Goal: Feedback & Contribution: Contribute content

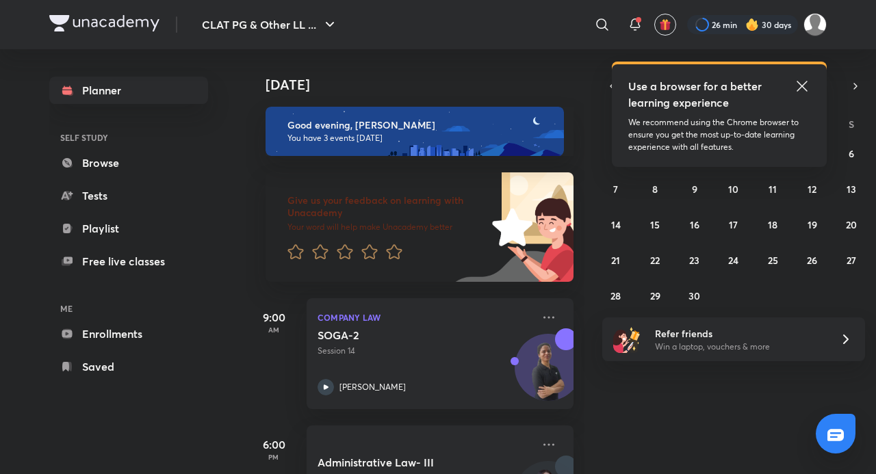
click at [809, 87] on icon at bounding box center [802, 86] width 16 height 16
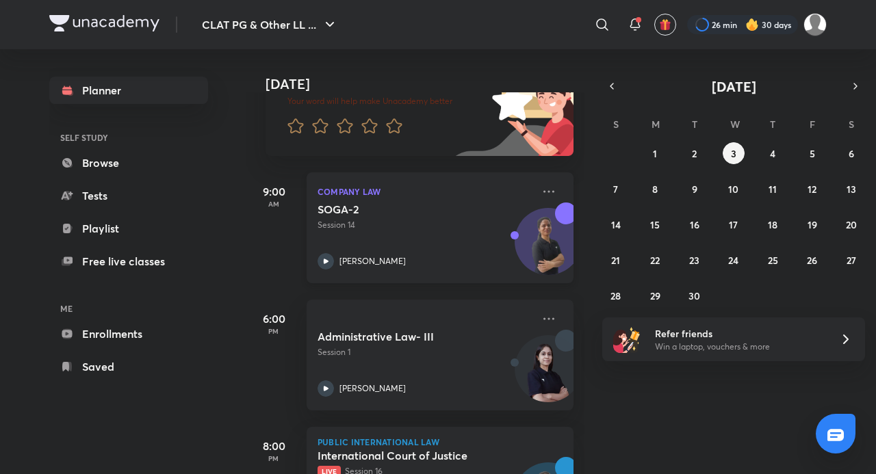
scroll to position [211, 0]
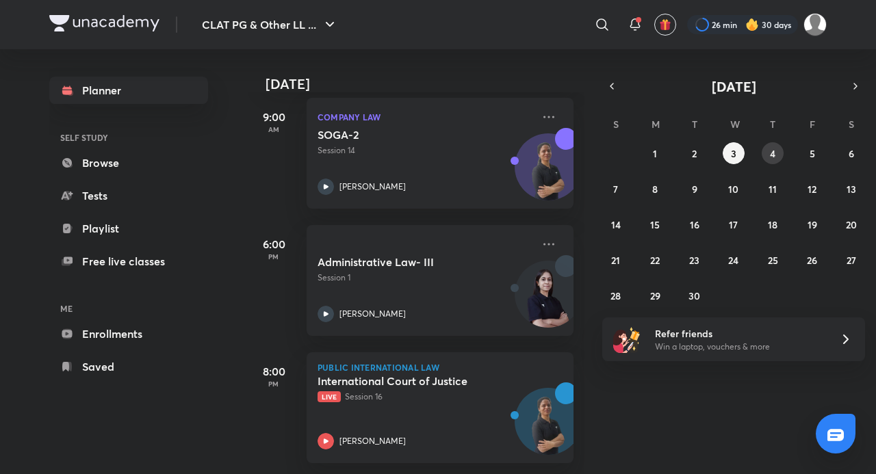
click at [767, 149] on button "4" at bounding box center [773, 153] width 22 height 22
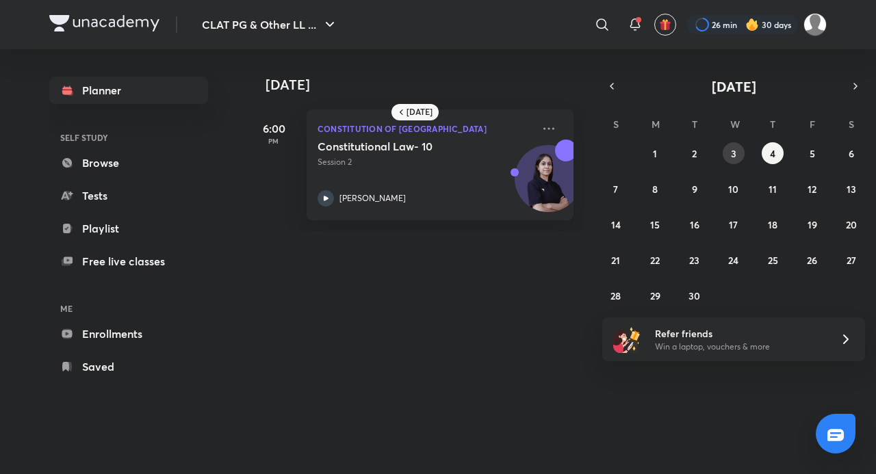
drag, startPoint x: 735, startPoint y: 157, endPoint x: 735, endPoint y: 147, distance: 9.6
click at [735, 141] on div "S M T W T F S 31 1 2 3 4 5 6 7 8 9 10 11 12 13 14 15 16 17 18 19 20 21 22 23 24…" at bounding box center [734, 209] width 263 height 194
click at [734, 144] on button "3" at bounding box center [734, 153] width 22 height 22
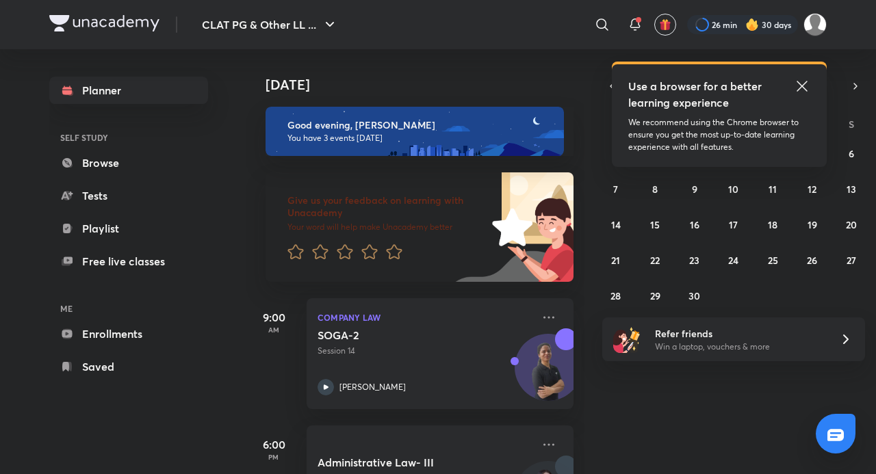
click at [800, 88] on icon at bounding box center [802, 86] width 10 height 10
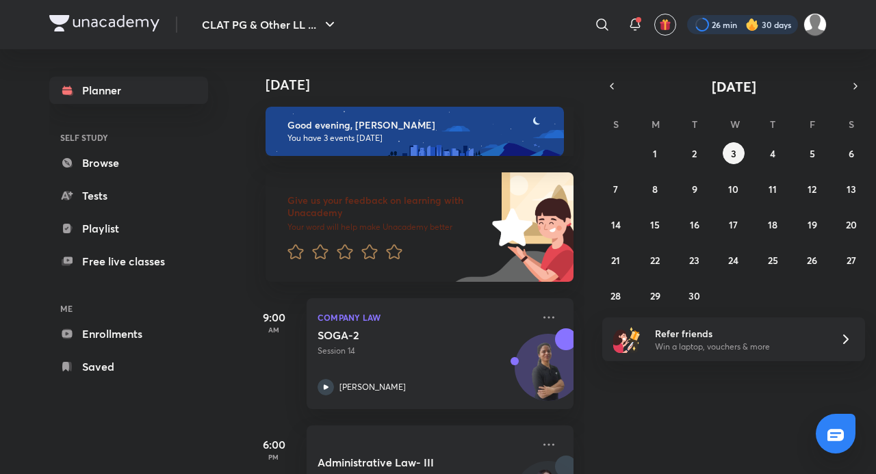
click at [793, 27] on div at bounding box center [742, 24] width 111 height 19
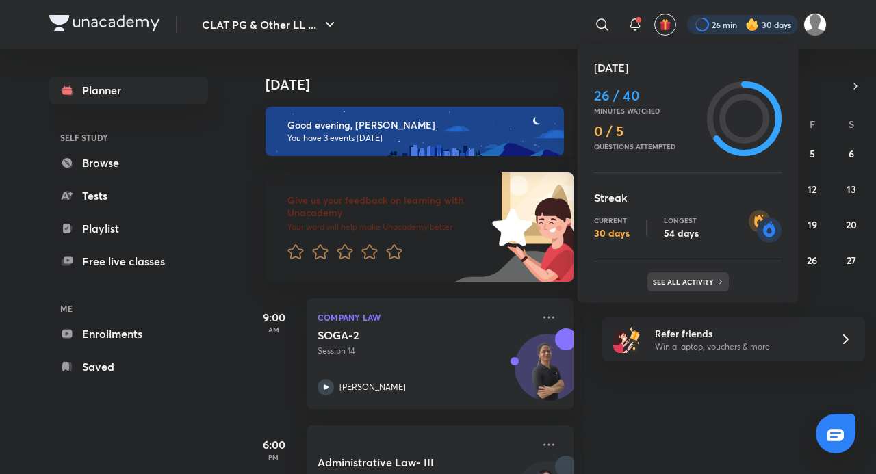
click at [670, 282] on p "See all activity" at bounding box center [685, 282] width 64 height 8
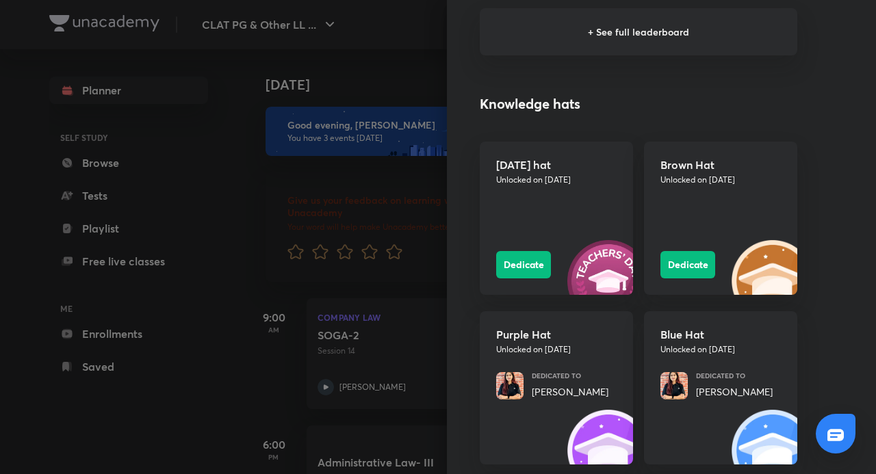
scroll to position [1164, 0]
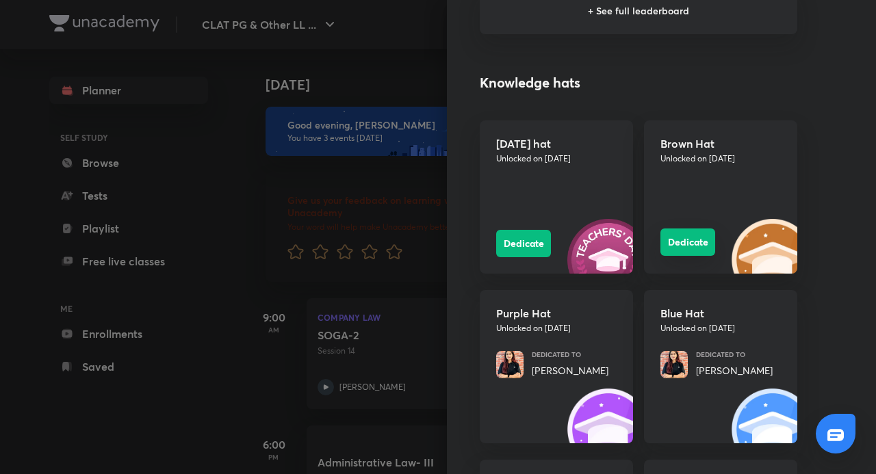
click at [685, 240] on button "Dedicate" at bounding box center [688, 242] width 55 height 27
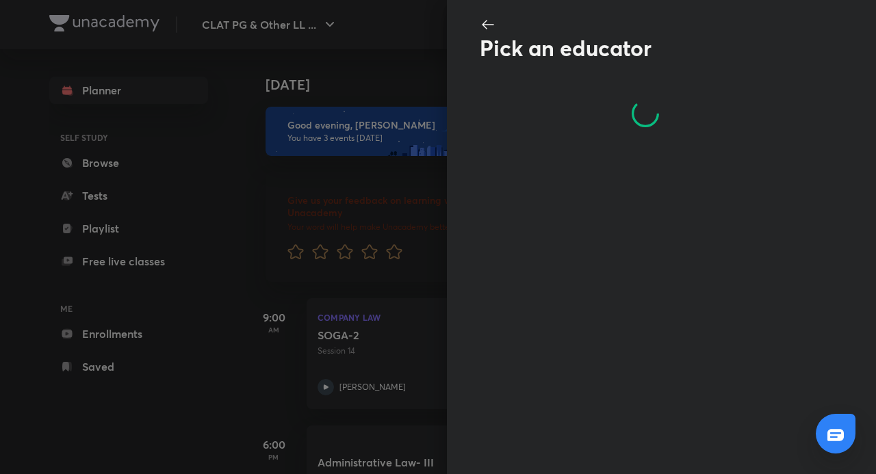
scroll to position [0, 0]
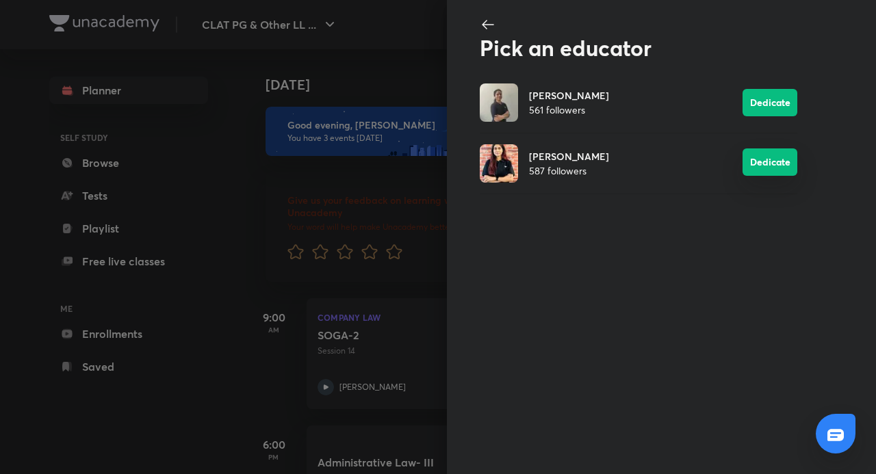
click at [764, 157] on button "Dedicate" at bounding box center [770, 162] width 55 height 27
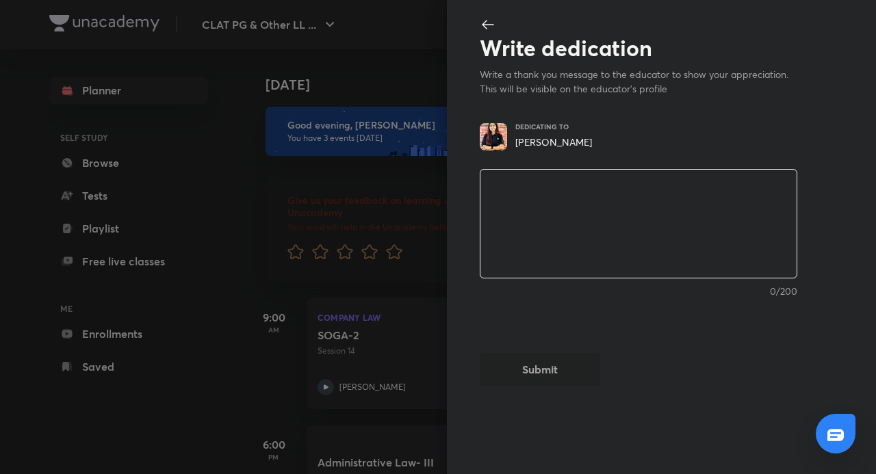
click at [644, 214] on textarea at bounding box center [639, 224] width 316 height 113
type textarea "i"
type textarea "x"
type textarea "i"
type textarea "x"
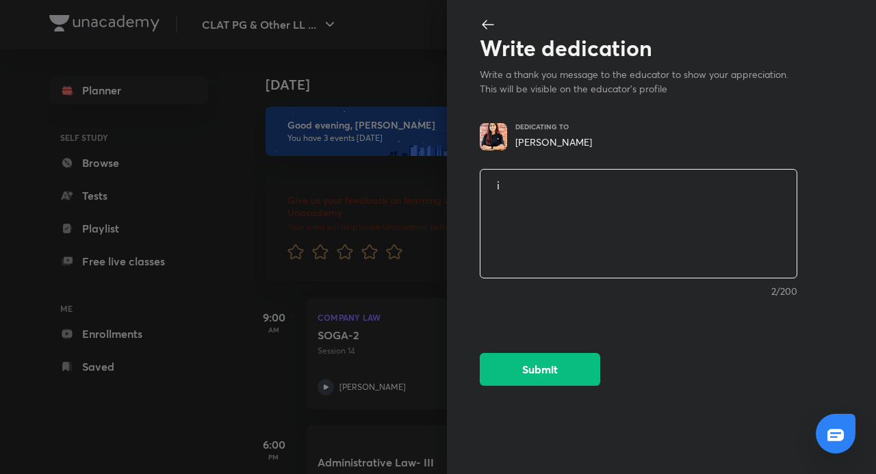
type textarea "i"
type textarea "x"
type textarea "I"
type textarea "x"
type textarea "I"
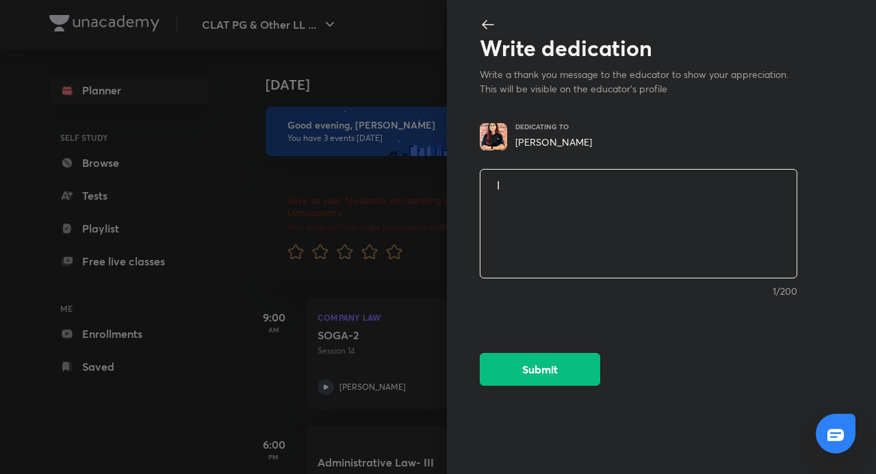
type textarea "x"
type textarea "I"
type textarea "x"
type textarea "I"
type textarea "x"
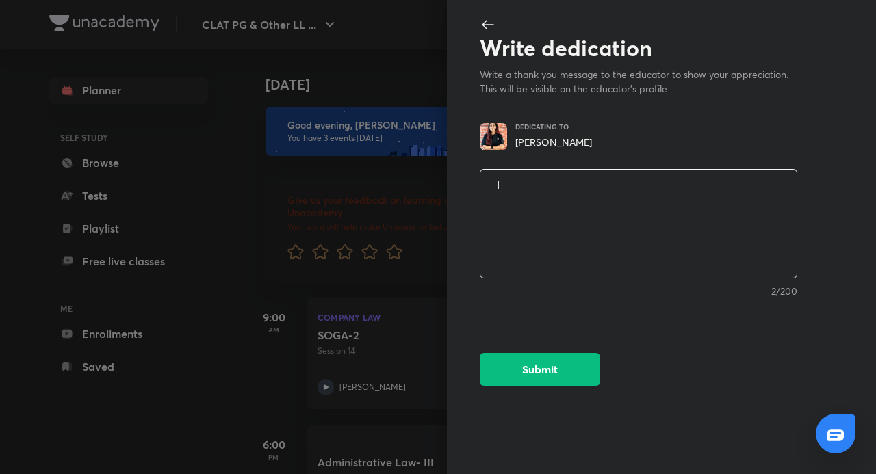
type textarea "I"
type textarea "x"
type textarea "T"
type textarea "x"
type textarea "Th"
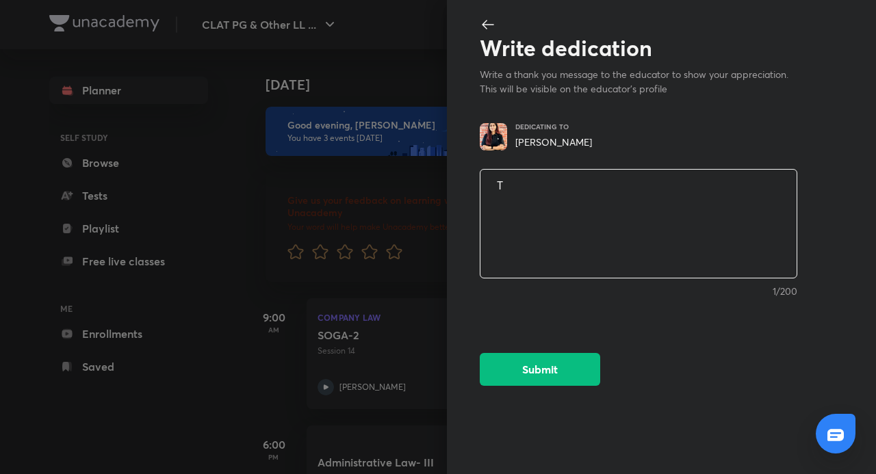
type textarea "x"
type textarea "The"
type textarea "x"
type textarea "The"
type textarea "x"
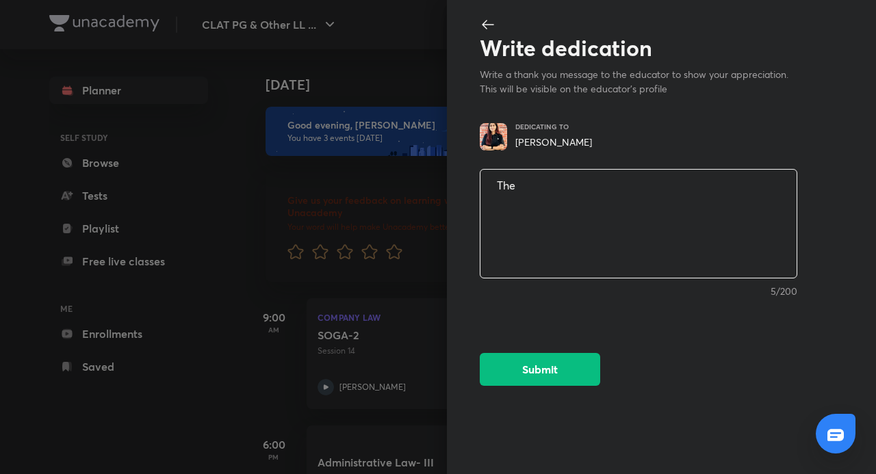
type textarea "The w"
type textarea "x"
type textarea "The wa"
type textarea "x"
type textarea "The wat"
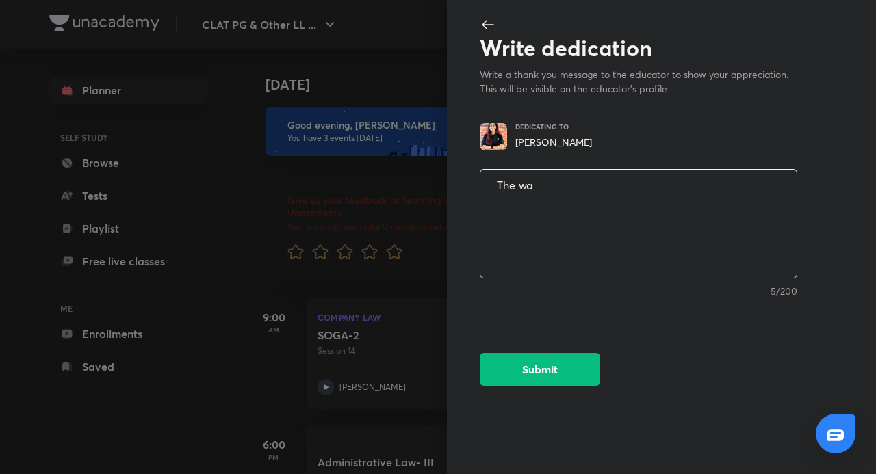
type textarea "x"
type textarea "The wa"
type textarea "x"
type textarea "The way"
type textarea "x"
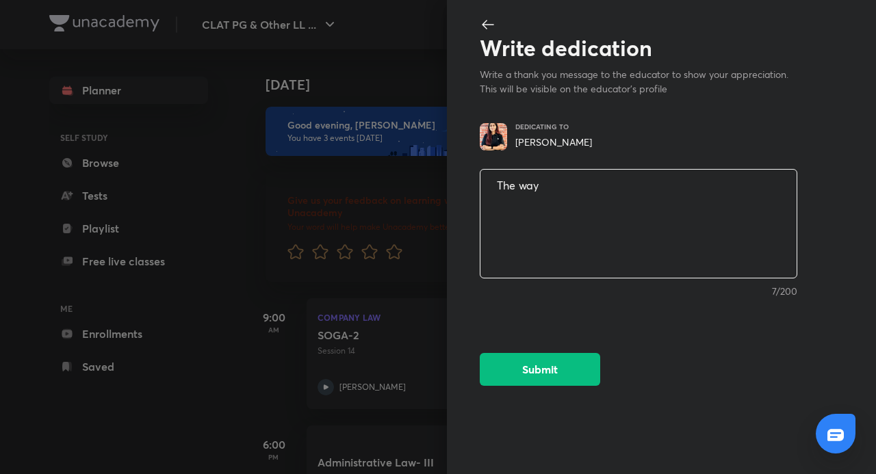
type textarea "The way"
type textarea "x"
type textarea "The way c"
type textarea "x"
type textarea "The way co"
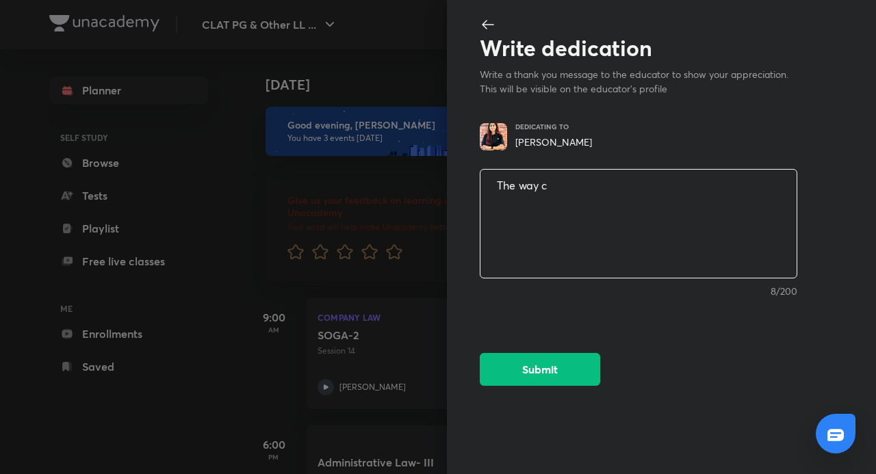
type textarea "x"
type textarea "The way com"
type textarea "x"
type textarea "The way comp"
type textarea "x"
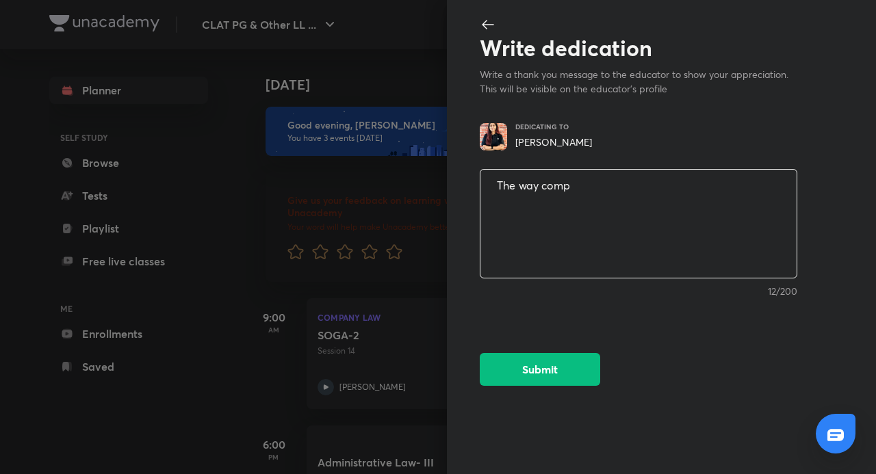
type textarea "The way compl"
type textarea "x"
type textarea "The way comple"
type textarea "x"
type textarea "The way complex"
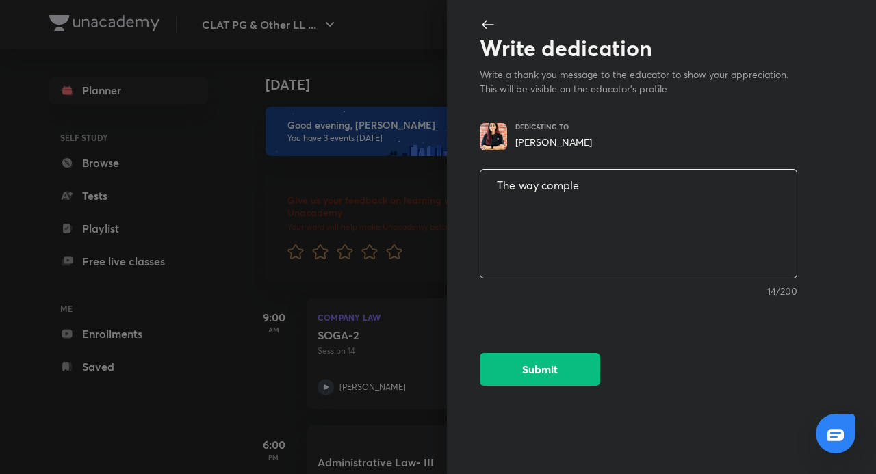
type textarea "x"
type textarea "The way complex"
type textarea "x"
type textarea "The way complex a"
type textarea "x"
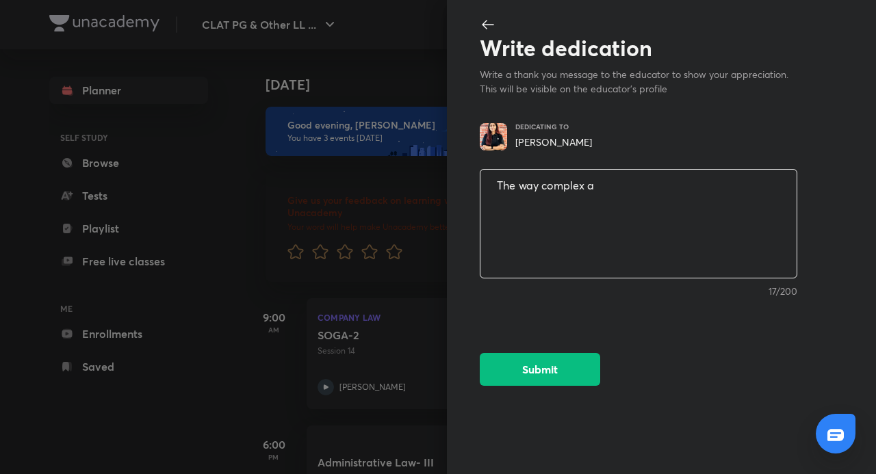
type textarea "The way complex ar"
type textarea "x"
type textarea "The way complex art"
type textarea "x"
type textarea "The way complex arti"
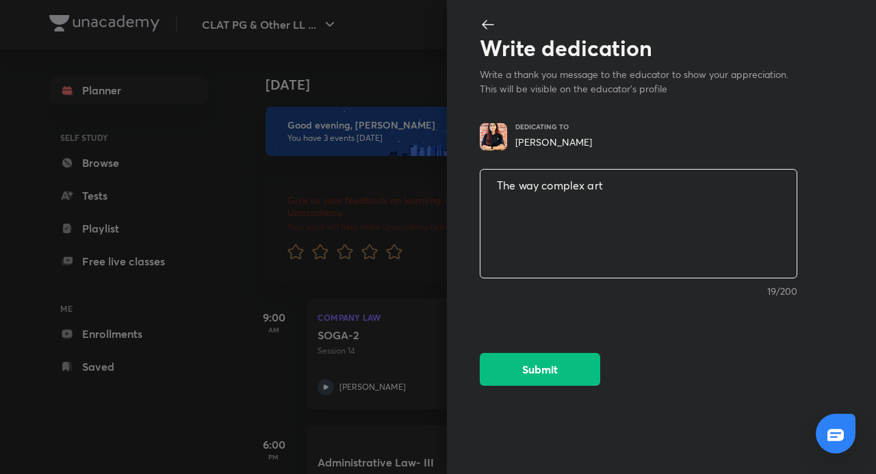
type textarea "x"
type textarea "The way complex artic"
type textarea "x"
type textarea "The way complex articl"
type textarea "x"
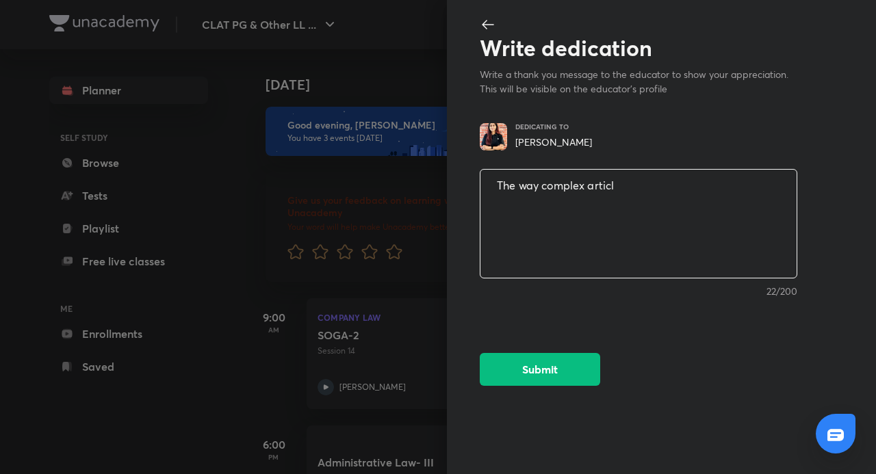
type textarea "The way complex article"
type textarea "x"
type textarea "The way complex articles"
type textarea "x"
type textarea "The way complex articles"
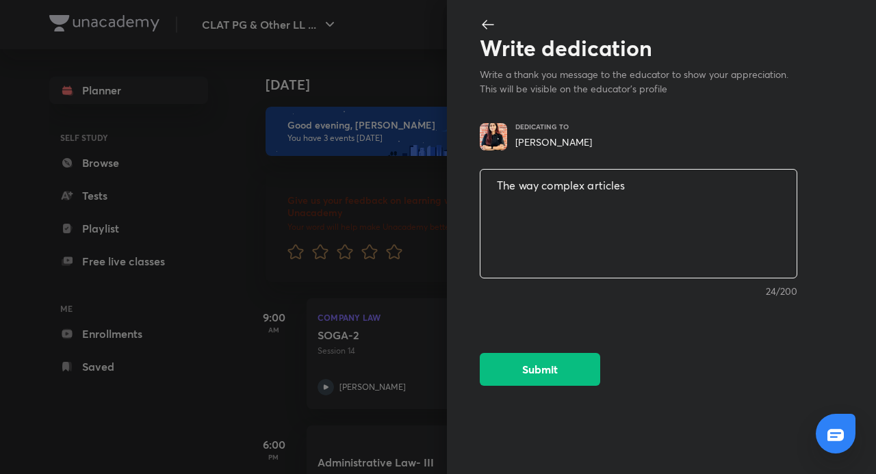
type textarea "x"
type textarea "The way complex articles a"
type textarea "x"
type textarea "The way complex articles an"
type textarea "x"
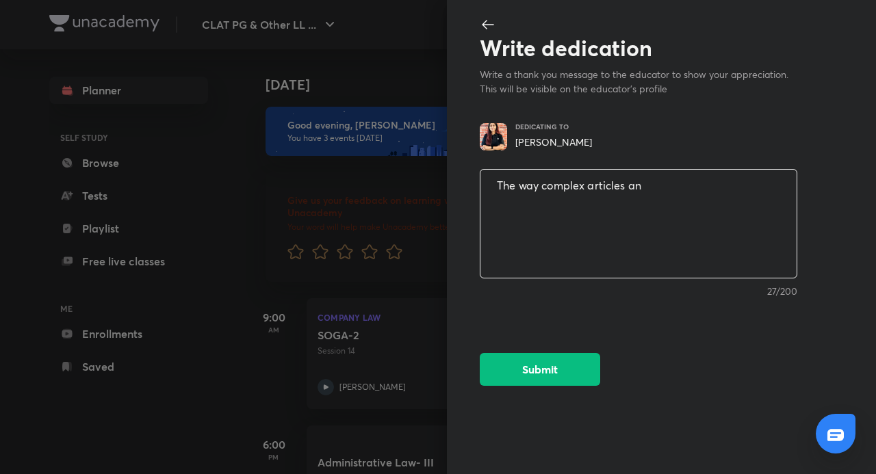
type textarea "The way complex articles and"
type textarea "x"
type textarea "The way complex articles and"
type textarea "x"
type textarea "The way complex articles and s"
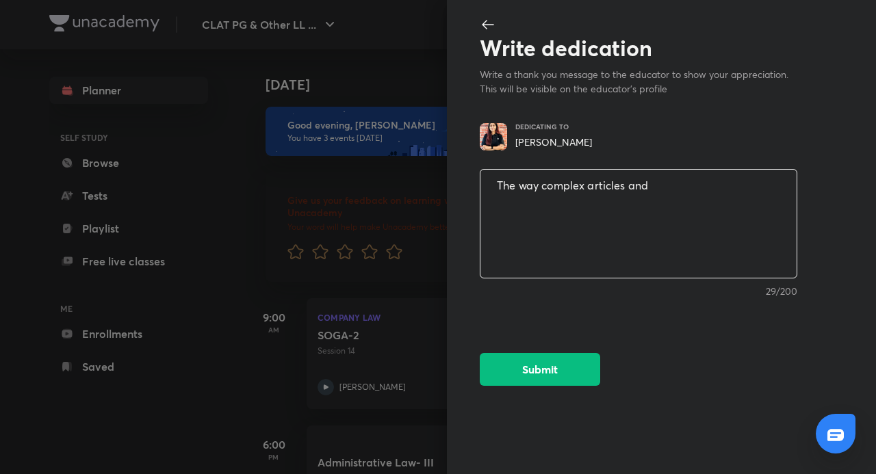
type textarea "x"
type textarea "The way complex articles and se"
type textarea "x"
type textarea "The way complex articles and sec"
type textarea "x"
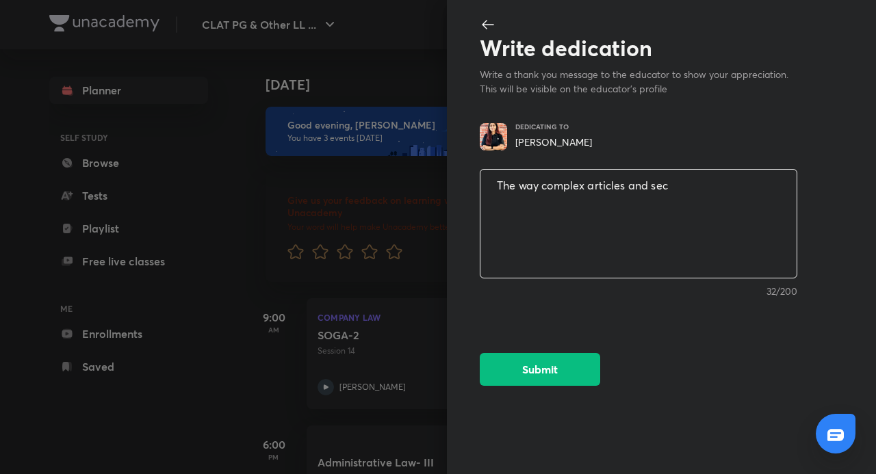
type textarea "The way complex articles and sect"
type textarea "x"
type textarea "The way complex articles and secti"
type textarea "x"
type textarea "The way complex articles and sectio"
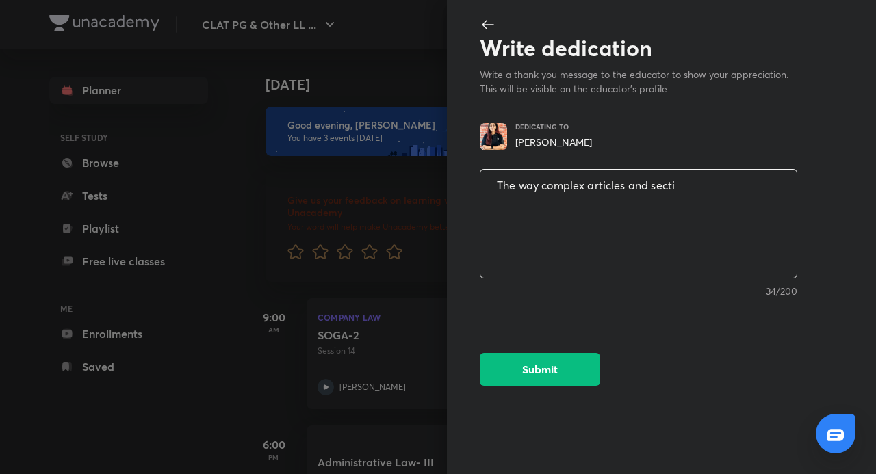
type textarea "x"
type textarea "The way complex articles and section"
type textarea "x"
type textarea "The way complex articles and section"
type textarea "x"
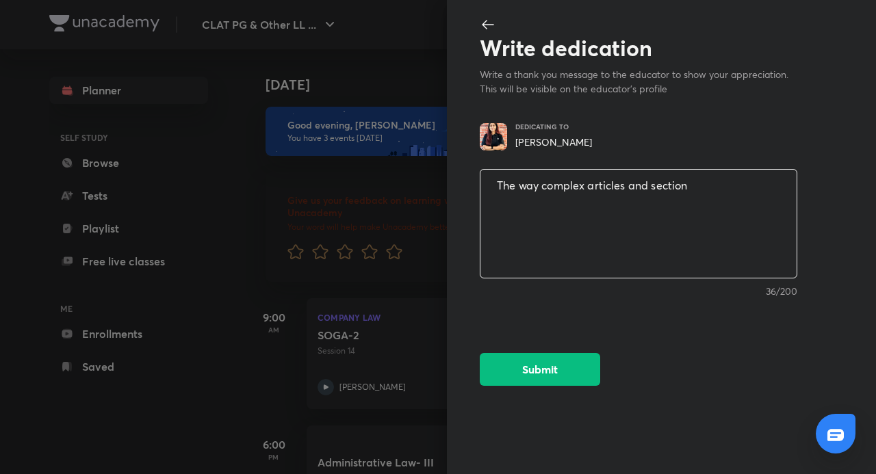
type textarea "The way complex articles and section a"
type textarea "x"
type textarea "The way complex articles and section ar"
type textarea "x"
type textarea "The way complex articles and section are"
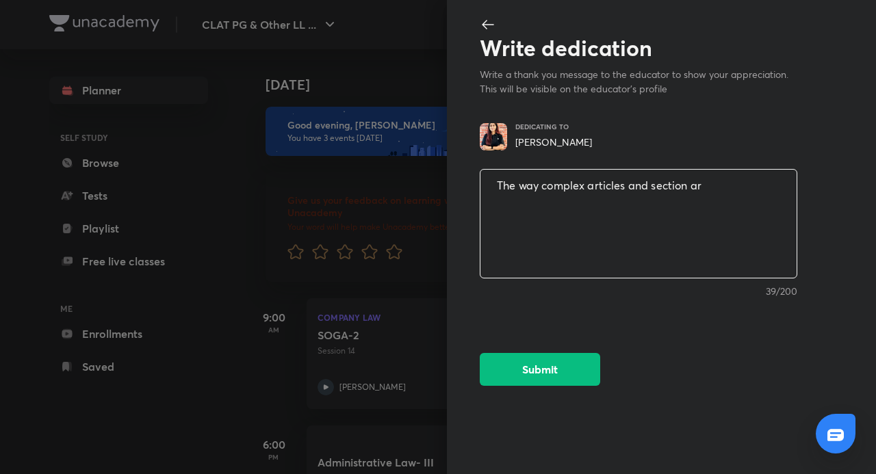
type textarea "x"
type textarea "The way complex articles and section are"
type textarea "x"
type textarea "The way complex articles and section are n"
type textarea "x"
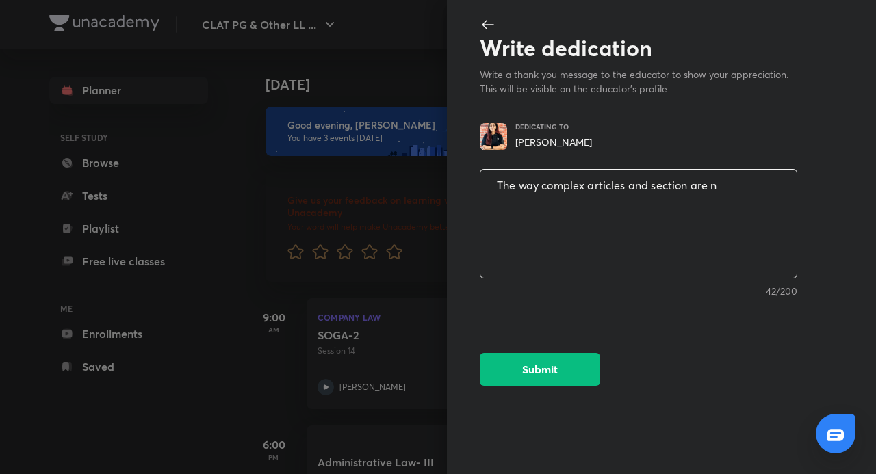
type textarea "The way complex articles and section are na"
type textarea "x"
type textarea "The way complex articles and section are nar"
type textarea "x"
type textarea "The way complex articles and section are narr"
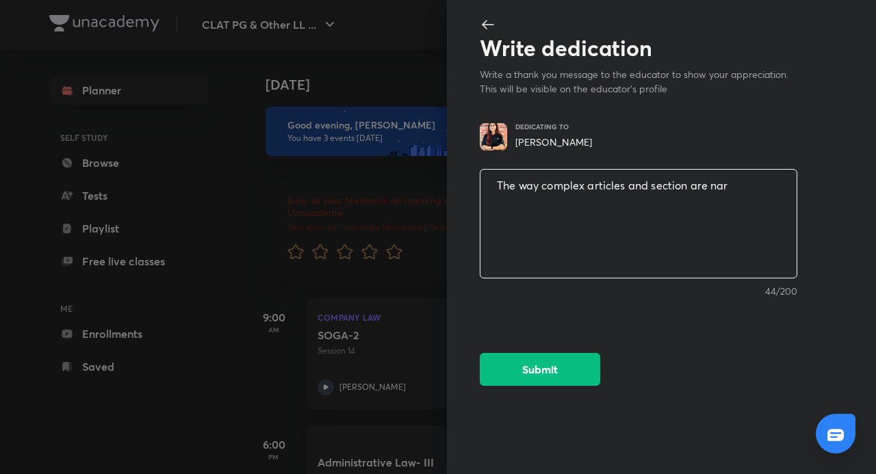
type textarea "x"
type textarea "The way complex articles and section are [PERSON_NAME]"
type textarea "x"
type textarea "The way complex articles and section are narrow"
type textarea "x"
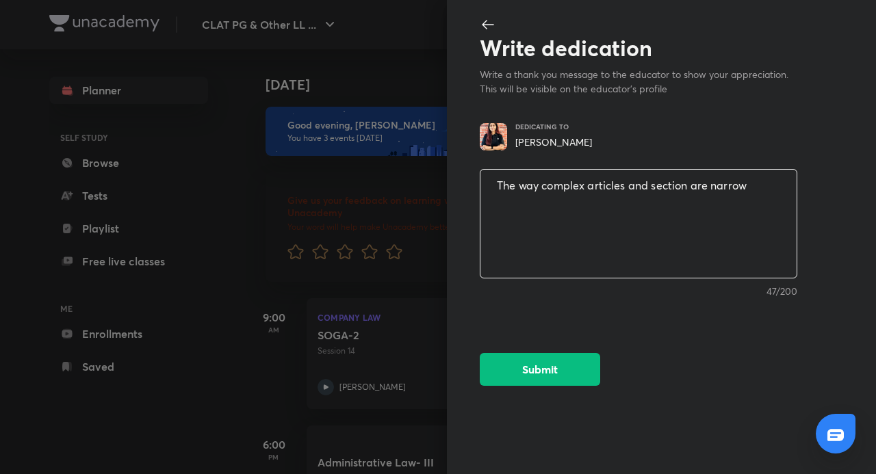
type textarea "The way complex articles and section are narrowe"
type textarea "x"
type textarea "The way complex articles and section are narrowed"
type textarea "x"
type textarea "The way complex articles and section are narrowed"
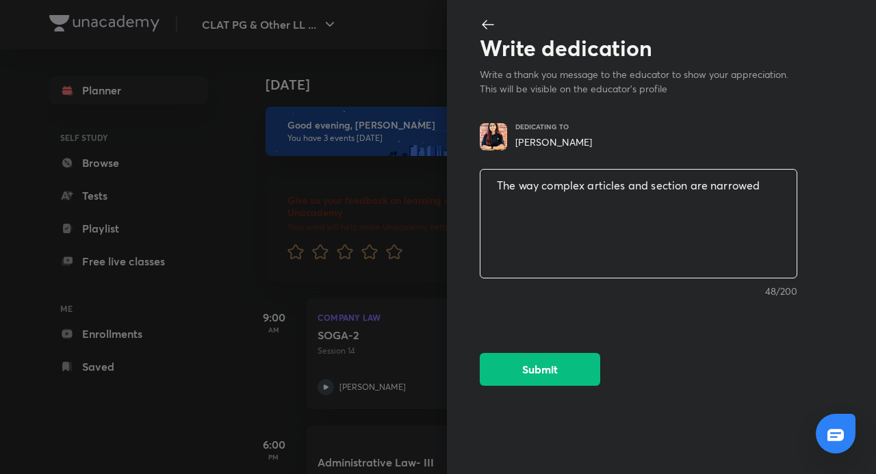
type textarea "x"
type textarea "The way complex articles and section are narrowed d"
type textarea "x"
type textarea "The way complex articles and section are narrowed do"
type textarea "x"
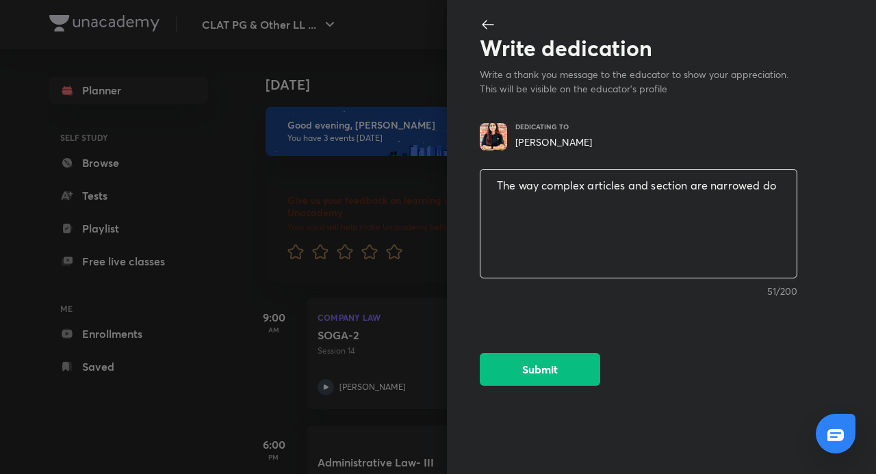
type textarea "The way complex articles and section are narrowed dow"
type textarea "x"
type textarea "The way complex articles and section are narrowed down"
type textarea "x"
type textarea "The way complex articles and section are narrowed down"
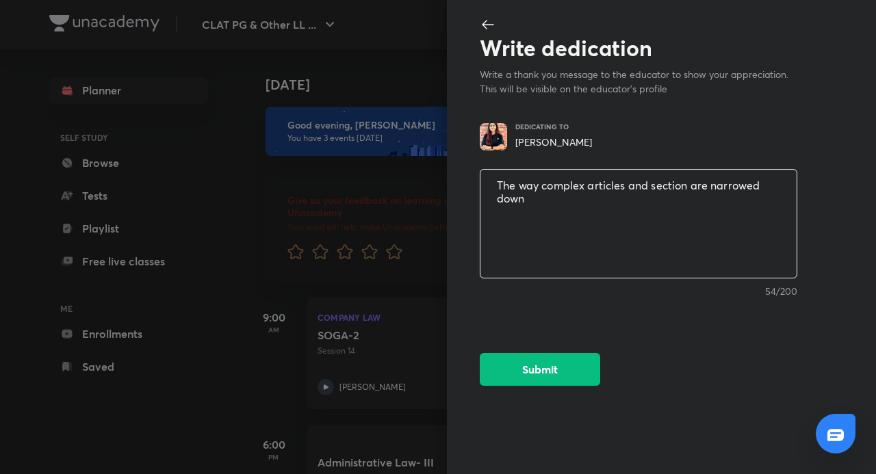
type textarea "x"
type textarea "The way complex articles and section are narrowed down i"
type textarea "x"
type textarea "The way complex articles and section are narrowed down in"
type textarea "x"
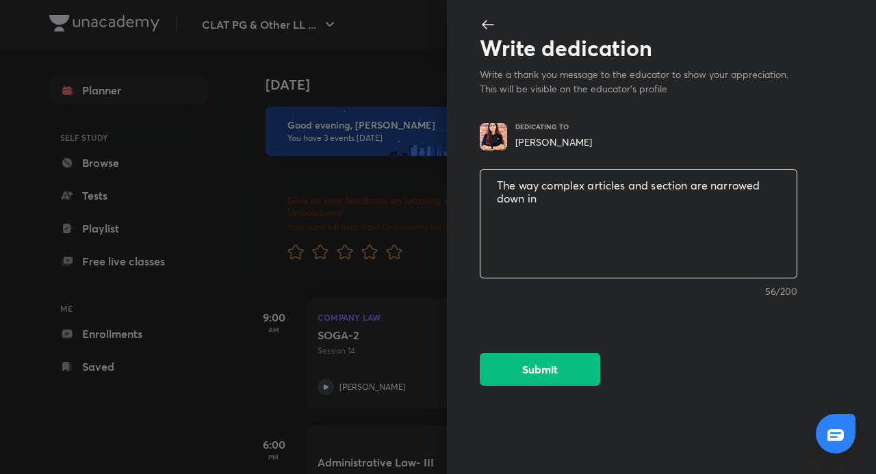
type textarea "The way complex articles and section are narrowed down int"
type textarea "x"
type textarea "The way complex articles and section are narrowed down into"
type textarea "x"
type textarea "The way complex articles and section are narrowed down into"
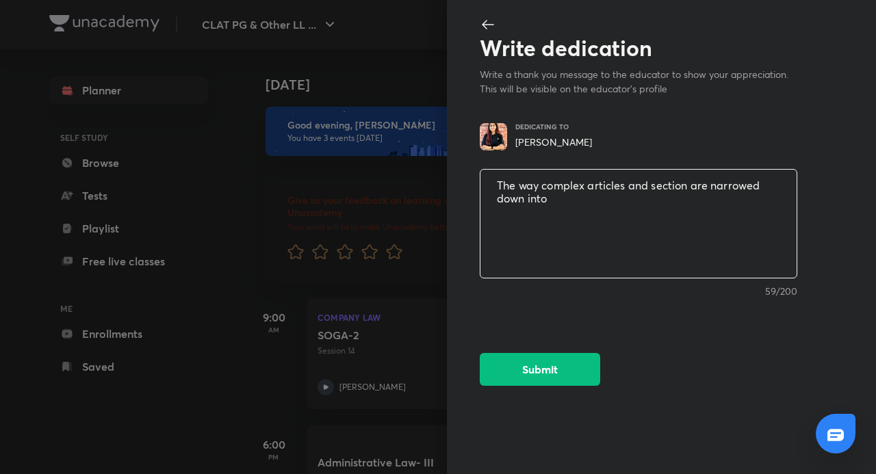
type textarea "x"
type textarea "The way complex articles and section are narrowed down into f"
type textarea "x"
type textarea "The way complex articles and section are narrowed down into fl"
type textarea "x"
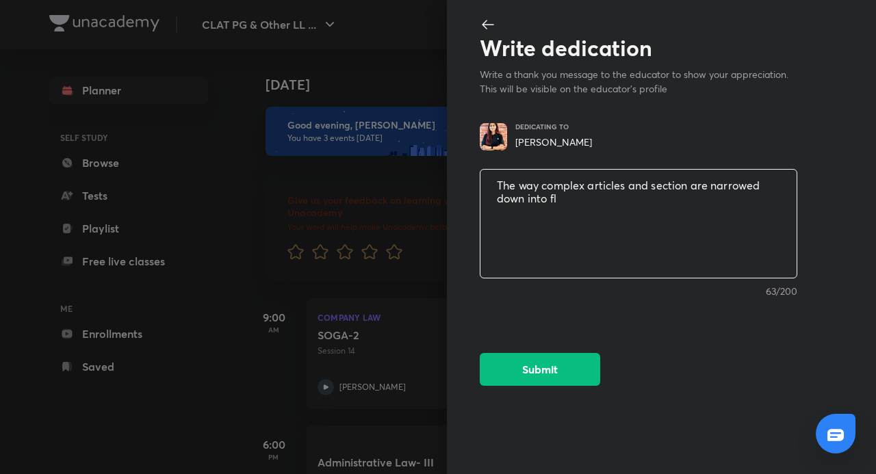
type textarea "The way complex articles and section are narrowed down into flo"
type textarea "x"
type textarea "The way complex articles and section are narrowed down into flow"
type textarea "x"
type textarea "The way complex articles and section are narrowed down into flowc"
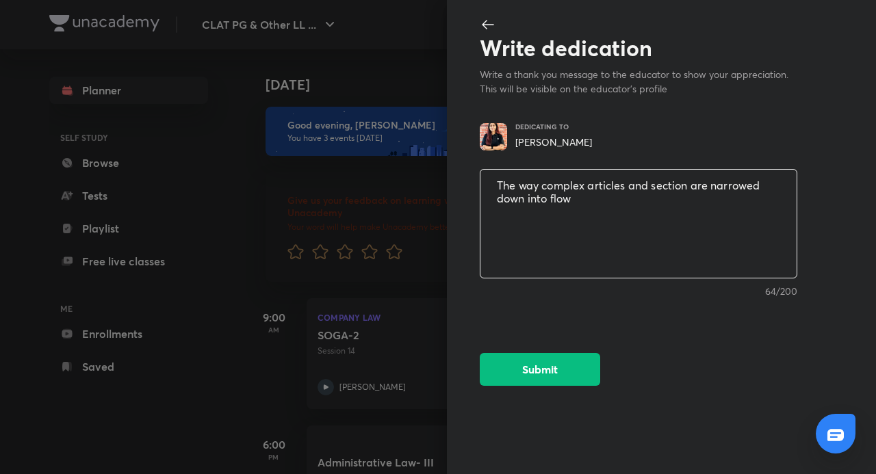
type textarea "x"
type textarea "The way complex articles and section are narrowed down into flowch"
type textarea "x"
type textarea "The way complex articles and section are narrowed down into flowcha"
type textarea "x"
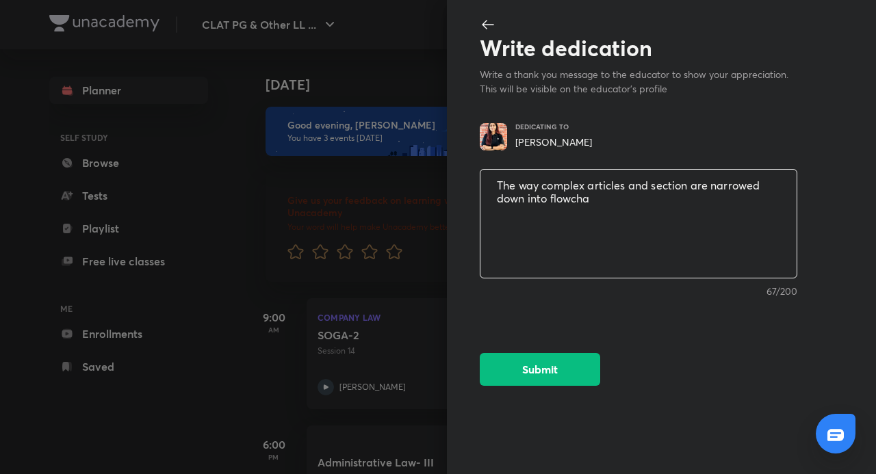
type textarea "The way complex articles and section are narrowed down into flowchar"
type textarea "x"
type textarea "The way complex articles and section are narrowed down into flowchart"
type textarea "x"
type textarea "The way complex articles and section are narrowed down into flowcharts"
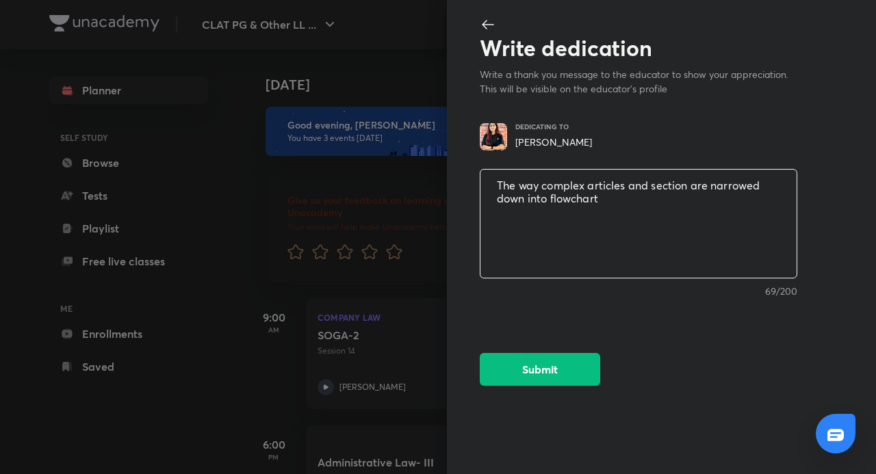
type textarea "x"
type textarea "The way complex articles and section are narrowed down into flowcharts"
type textarea "x"
type textarea "The way complex articles and section are narrowed down into flowcharts i"
type textarea "x"
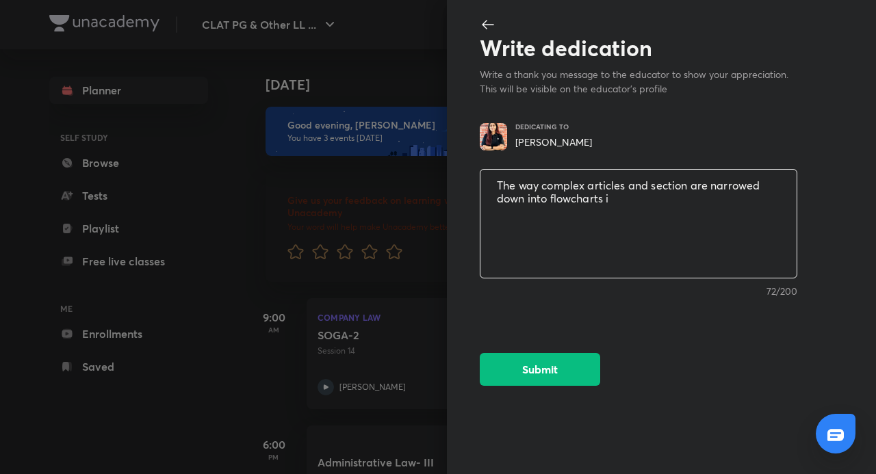
type textarea "The way complex articles and section are narrowed down into flowcharts is"
type textarea "x"
type textarea "The way complex articles and section are narrowed down into flowcharts is"
type textarea "x"
type textarea "The way complex articles and section are narrowed down into flowcharts is s"
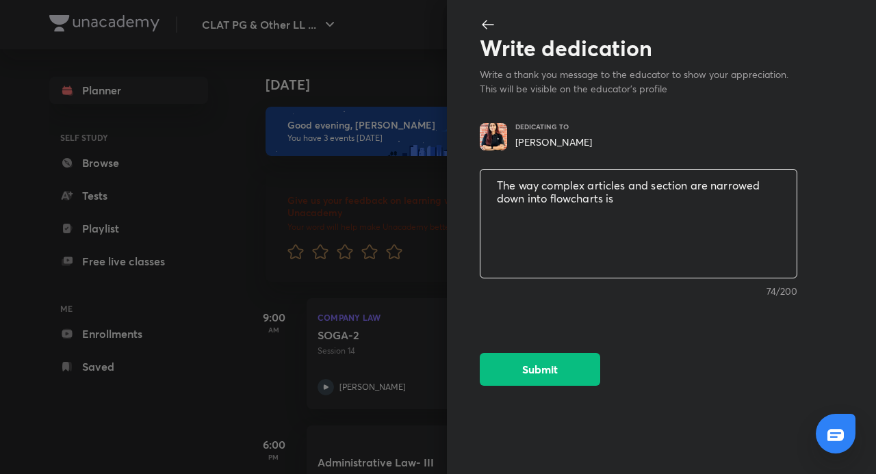
type textarea "x"
type textarea "The way complex articles and section are narrowed down into flowcharts is si"
type textarea "x"
type textarea "The way complex articles and section are narrowed down into flowcharts is sim"
type textarea "x"
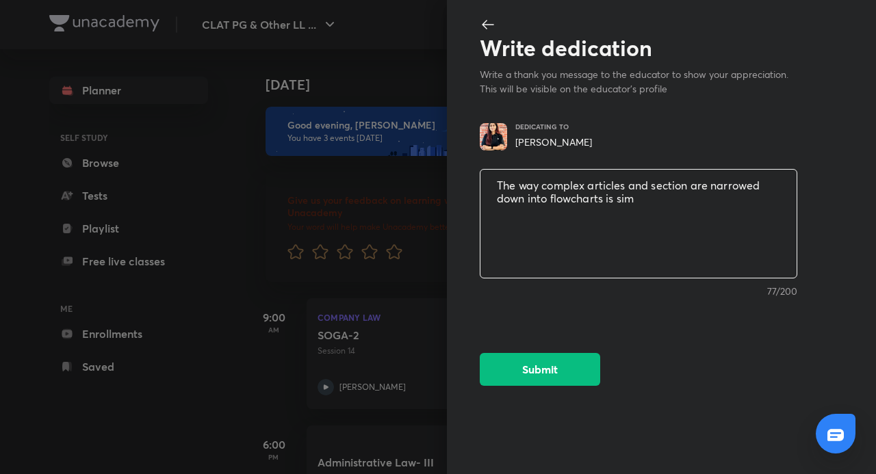
type textarea "The way complex articles and section are narrowed down into flowcharts is simp"
type textarea "x"
type textarea "The way complex articles and section are narrowed down into flowcharts is simpl"
type textarea "x"
type textarea "The way complex articles and section are narrowed down into flowcharts is simple"
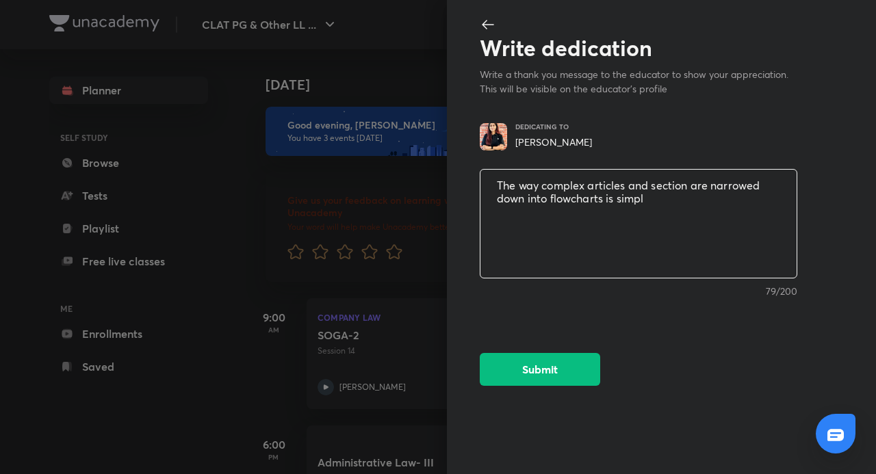
type textarea "x"
type textarea "The way complex articles and section are narrowed down into flowcharts is simple"
type textarea "x"
type textarea "The way complex articles and section are narrowed down into flowcharts is simple"
type textarea "x"
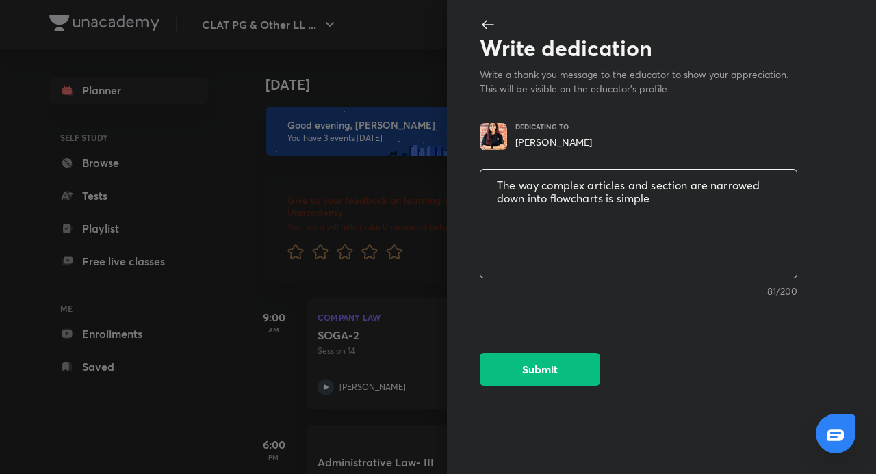
type textarea "The way complex articles and section are narrowed down into flowcharts is simpl"
type textarea "x"
type textarea "The way complex articles and section are narrowed down into flowcharts is simp"
type textarea "x"
type textarea "The way complex articles and section are narrowed down into flowcharts is simpl"
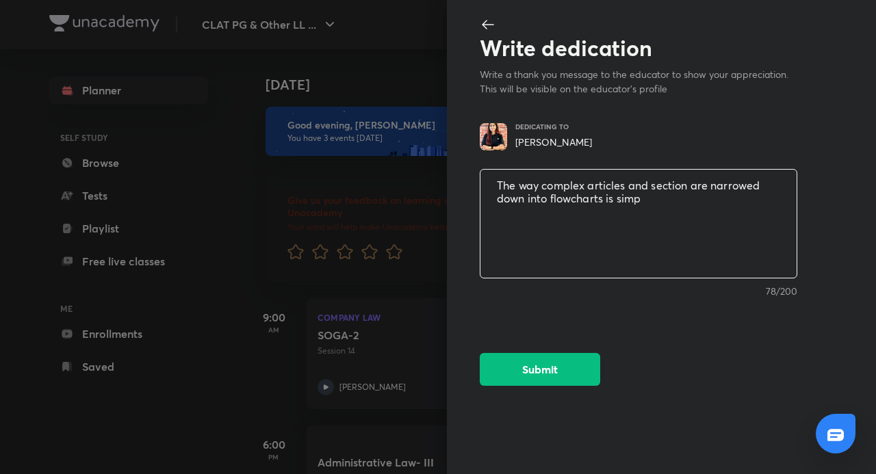
type textarea "x"
type textarea "The way complex articles and section are narrowed down into flowcharts is simply"
type textarea "x"
type textarea "The way complex articles and section are narrowed down into flowcharts is simply"
type textarea "x"
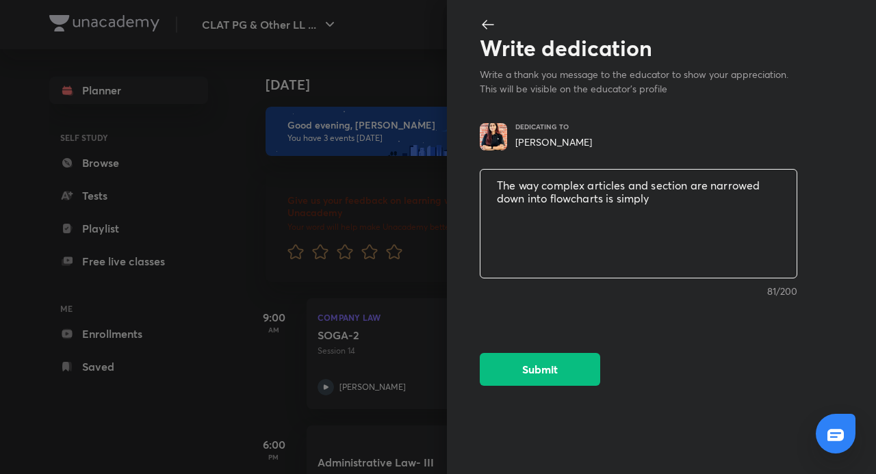
type textarea "The way complex articles and section are narrowed down into flowcharts is simpl…"
type textarea "x"
type textarea "The way complex articles and section are narrowed down into flowcharts is simpl…"
type textarea "x"
type textarea "The way complex articles and section are narrowed down into flowcharts is simpl…"
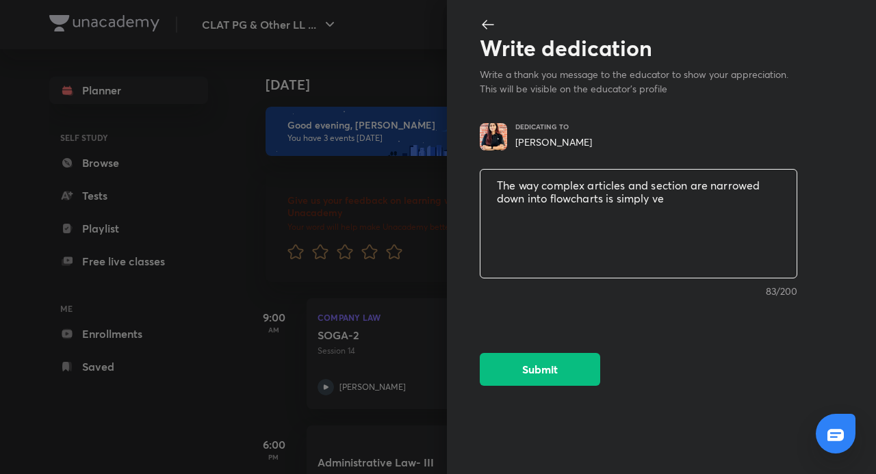
type textarea "x"
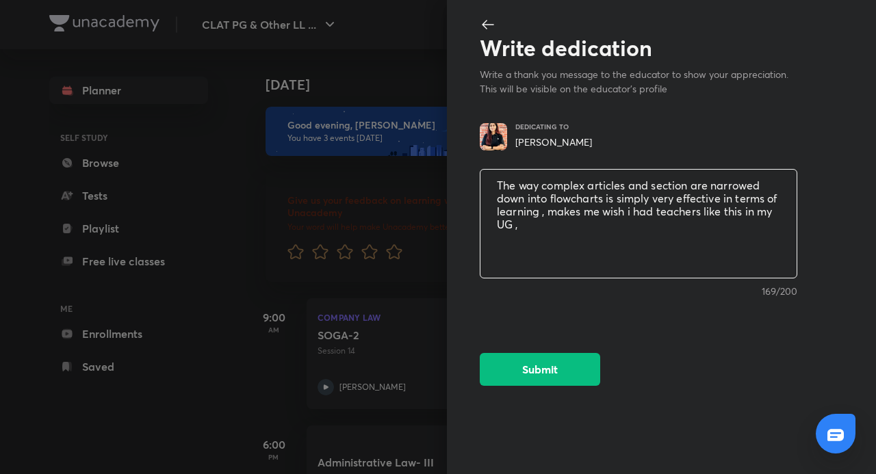
click at [604, 196] on textarea "The way complex articles and section are narrowed down into flowcharts is simpl…" at bounding box center [639, 224] width 316 height 113
click at [692, 223] on textarea "The way complex articles and section are narrowed down into flowcharts before h…" at bounding box center [639, 224] width 316 height 113
click at [496, 185] on textarea "The way complex articles and section are narrowed down into flowcharts before h…" at bounding box center [639, 224] width 316 height 113
click at [680, 225] on textarea "The way complex articles and section are narrowed down into flowcharts before h…" at bounding box center [639, 224] width 316 height 113
click at [555, 223] on textarea "The way complex articles and section are narrowed down into flowcharts before h…" at bounding box center [639, 224] width 316 height 113
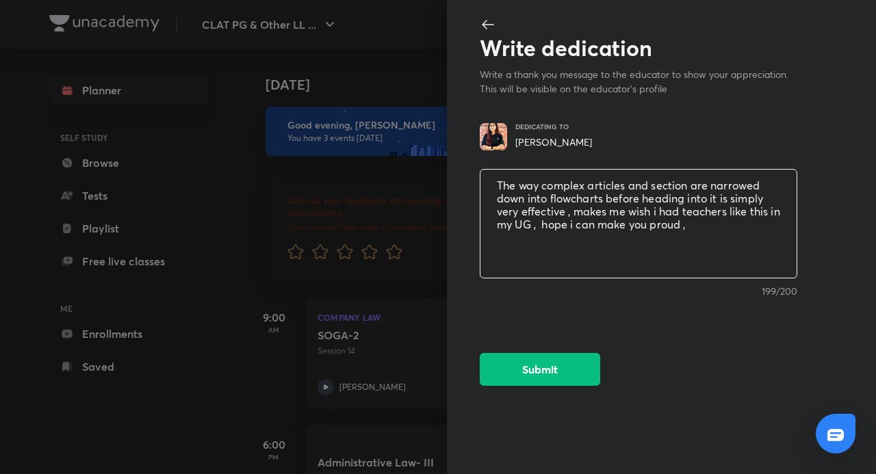
click at [707, 226] on textarea "The way complex articles and section are narrowed down into flowcharts before h…" at bounding box center [639, 224] width 316 height 113
click at [555, 225] on textarea "The way complex articles and section are narrowed down into flowcharts before h…" at bounding box center [639, 224] width 316 height 113
click at [720, 227] on textarea "The way complex articles and section are narrowed down into flowcharts before h…" at bounding box center [639, 224] width 316 height 113
click at [568, 214] on textarea "The way complex articles and section are narrowed down into flowcharts before h…" at bounding box center [639, 224] width 316 height 113
click at [537, 226] on textarea "The way complex articles and section are narrowed down into flowcharts before h…" at bounding box center [639, 224] width 316 height 113
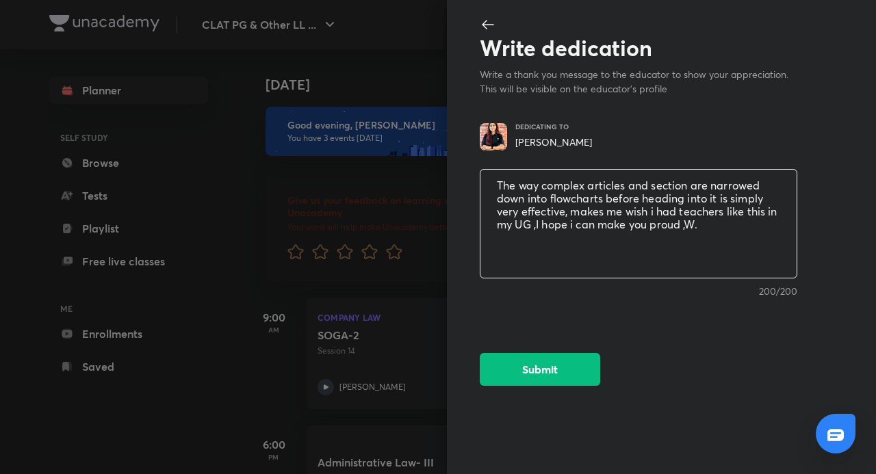
click at [576, 223] on textarea "The way complex articles and section are narrowed down into flowcharts before h…" at bounding box center [639, 224] width 316 height 113
click at [572, 368] on button "Submit" at bounding box center [540, 368] width 121 height 33
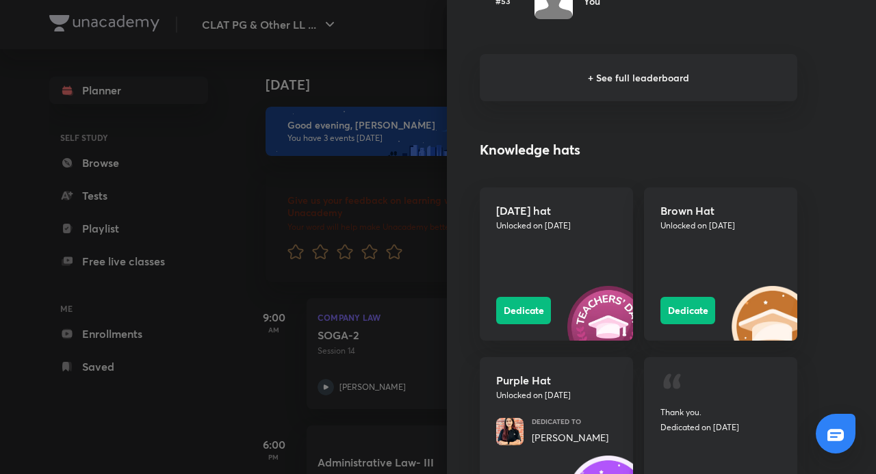
scroll to position [1095, 0]
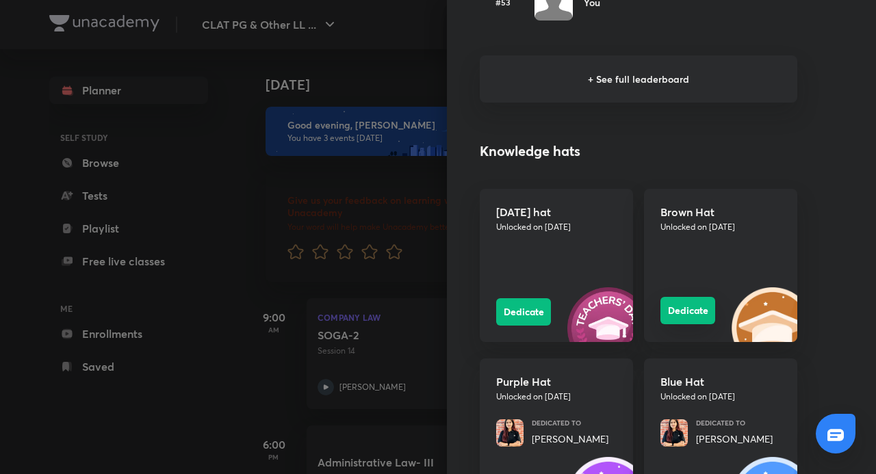
click at [675, 314] on button "Dedicate" at bounding box center [688, 310] width 55 height 27
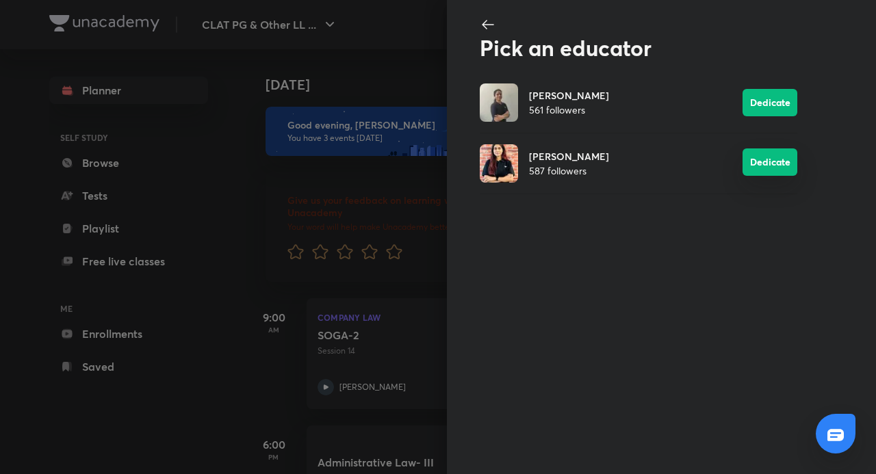
click at [755, 166] on button "Dedicate" at bounding box center [770, 162] width 55 height 27
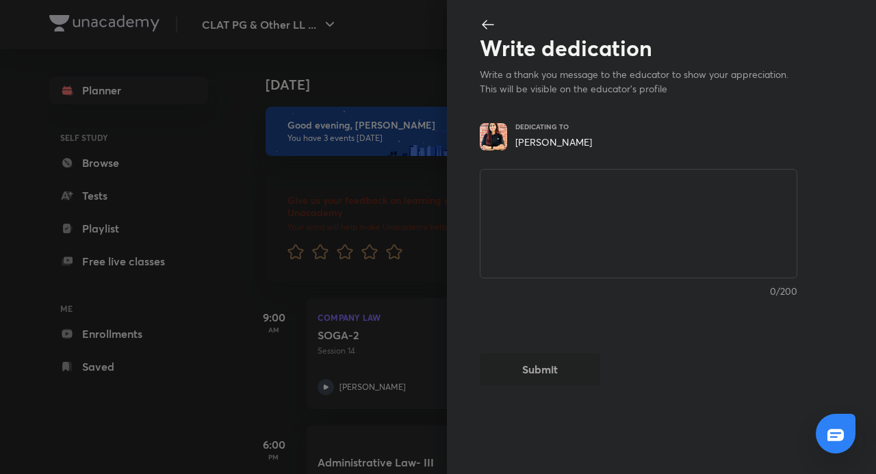
click at [487, 21] on icon at bounding box center [488, 24] width 16 height 16
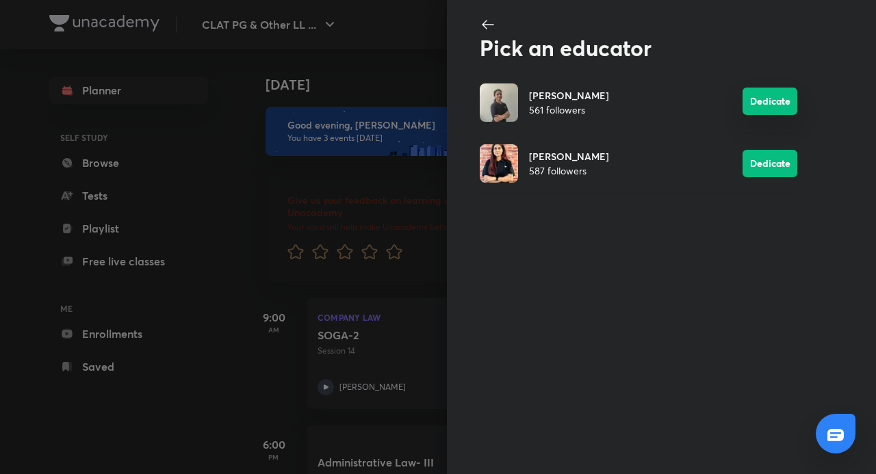
click at [771, 106] on button "Dedicate" at bounding box center [770, 101] width 55 height 27
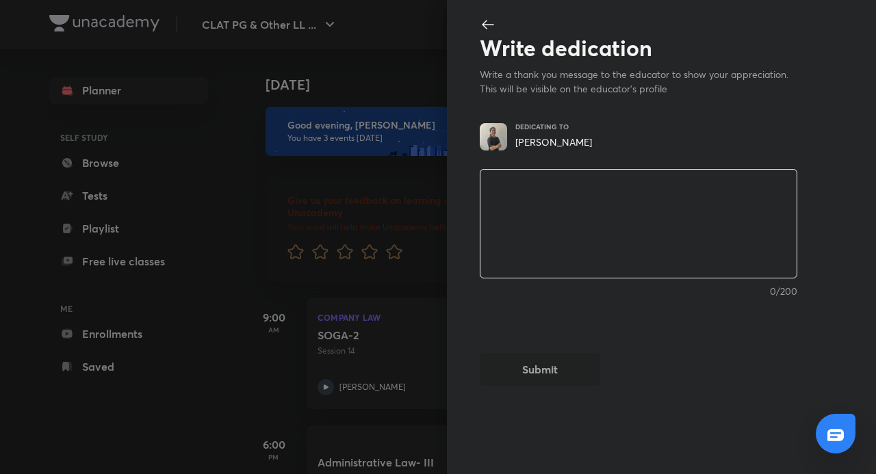
click at [577, 183] on textarea at bounding box center [639, 224] width 316 height 113
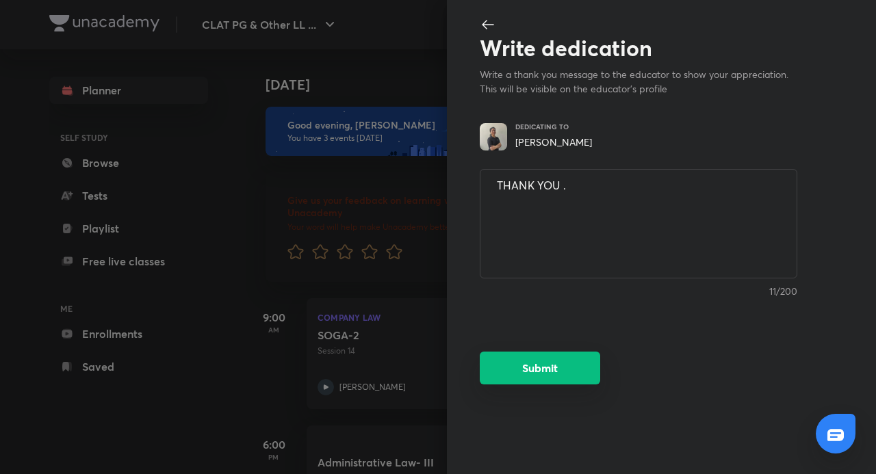
click at [576, 366] on button "Submit" at bounding box center [540, 368] width 121 height 33
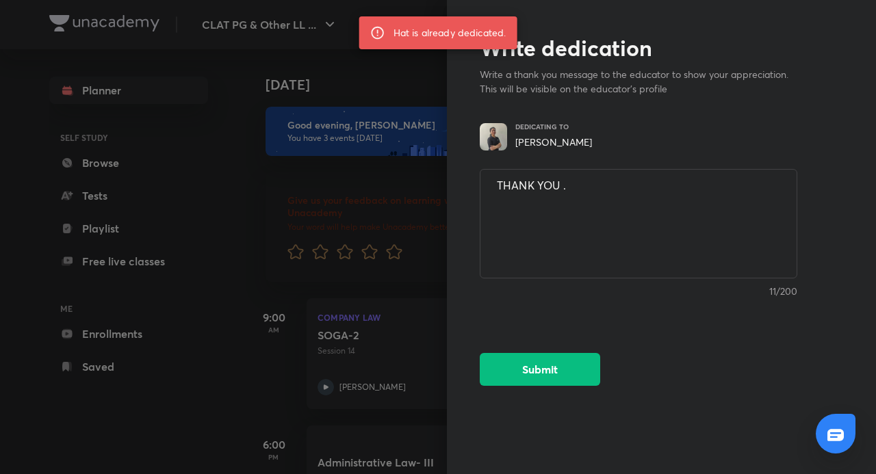
drag, startPoint x: 207, startPoint y: 127, endPoint x: 205, endPoint y: 135, distance: 7.8
click at [207, 127] on div at bounding box center [438, 237] width 876 height 474
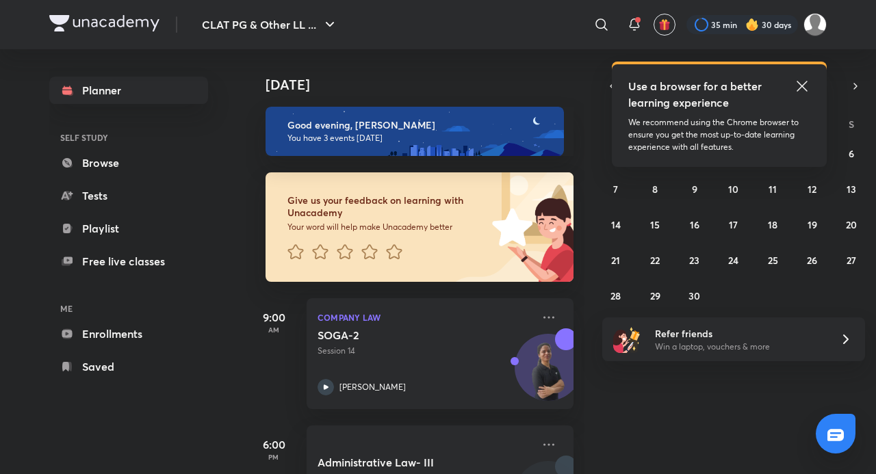
click at [807, 85] on icon at bounding box center [802, 86] width 16 height 16
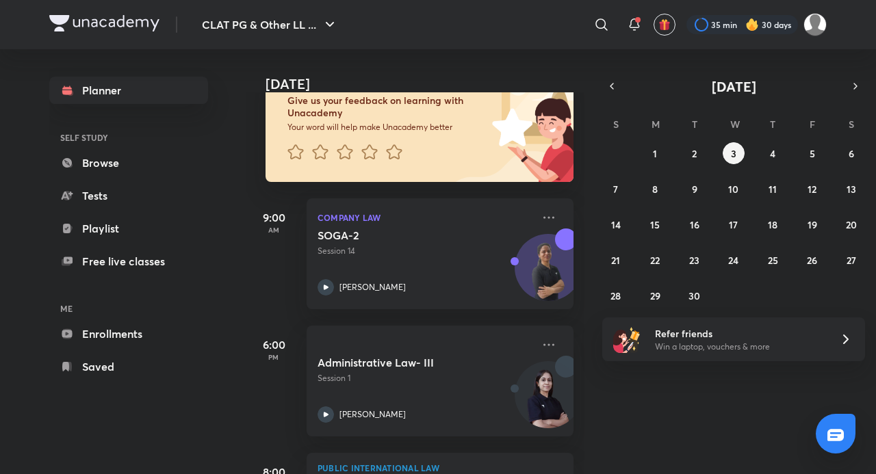
scroll to position [211, 0]
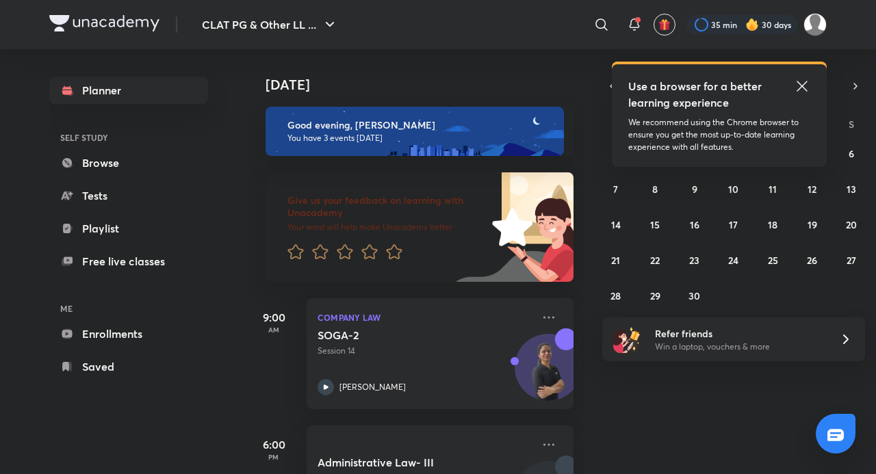
drag, startPoint x: 802, startPoint y: 82, endPoint x: 796, endPoint y: 85, distance: 7.4
click at [802, 82] on icon at bounding box center [802, 86] width 16 height 16
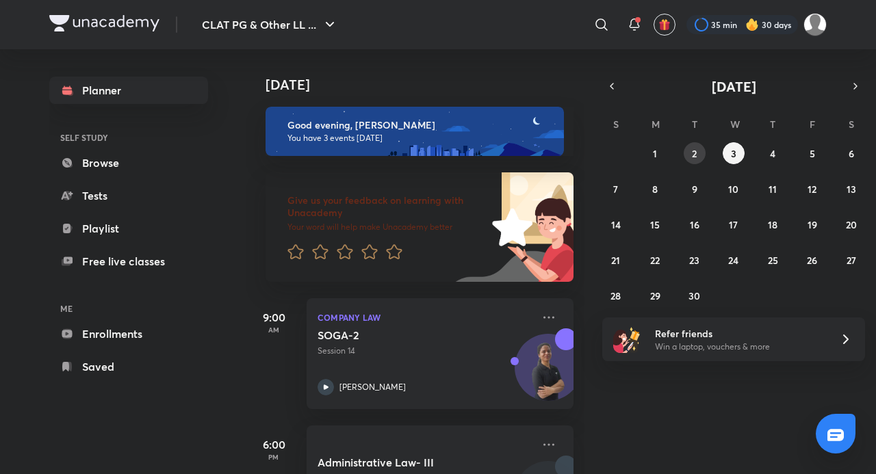
click at [689, 146] on button "2" at bounding box center [695, 153] width 22 height 22
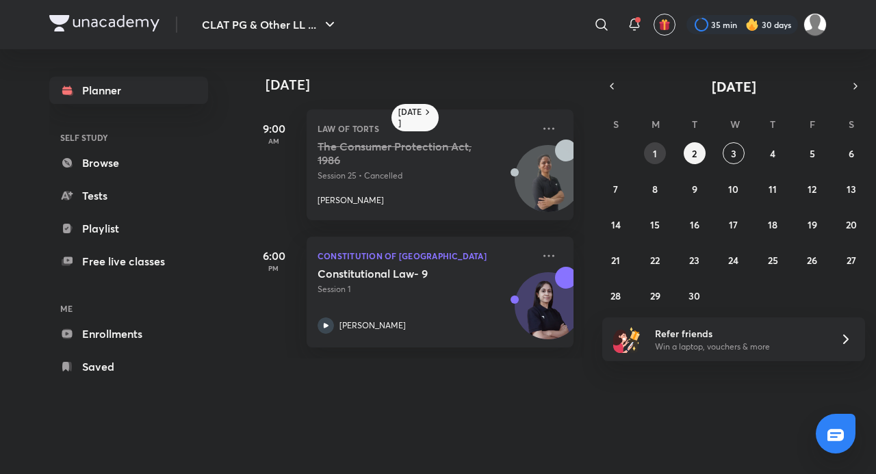
click at [662, 154] on button "1" at bounding box center [655, 153] width 22 height 22
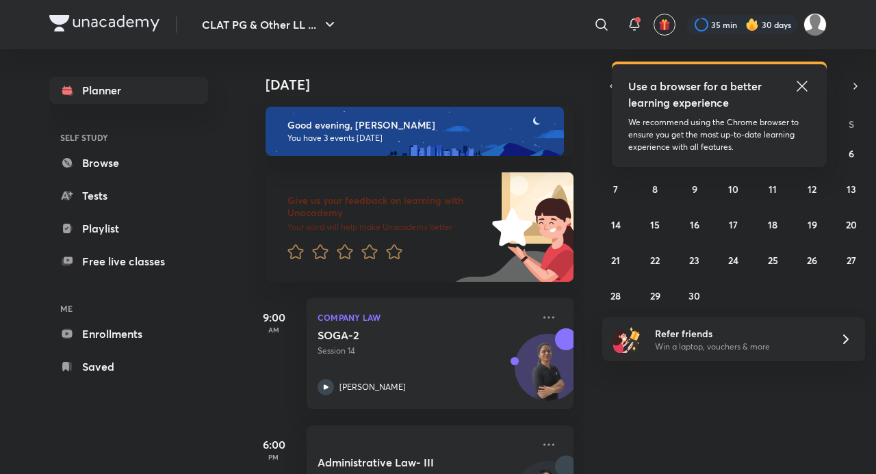
click at [805, 86] on icon at bounding box center [802, 86] width 16 height 16
click at [801, 94] on icon at bounding box center [802, 86] width 16 height 16
